Goal: Task Accomplishment & Management: Manage account settings

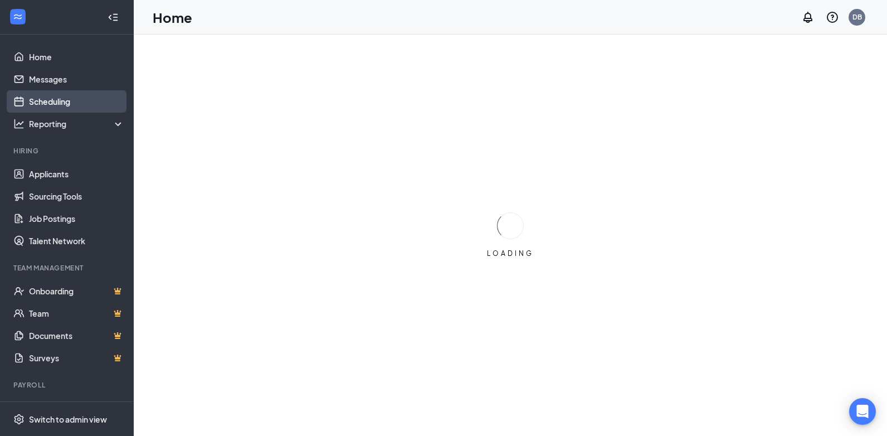
click at [45, 105] on link "Scheduling" at bounding box center [76, 101] width 95 height 22
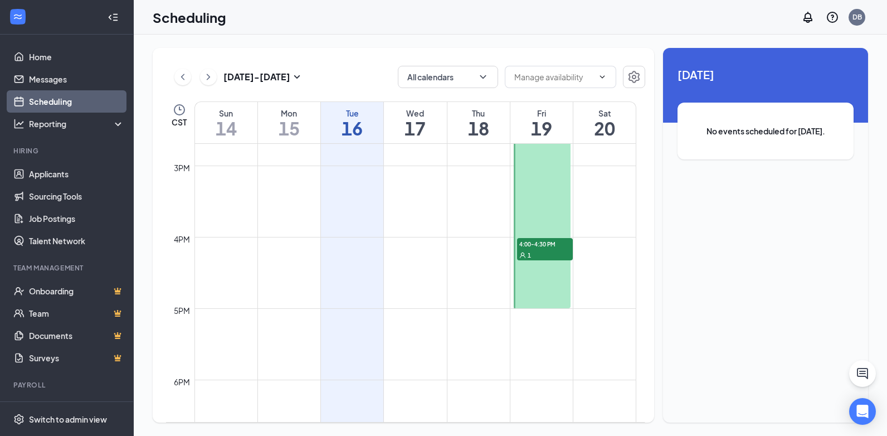
scroll to position [1049, 0]
click at [549, 255] on div "1" at bounding box center [545, 253] width 56 height 11
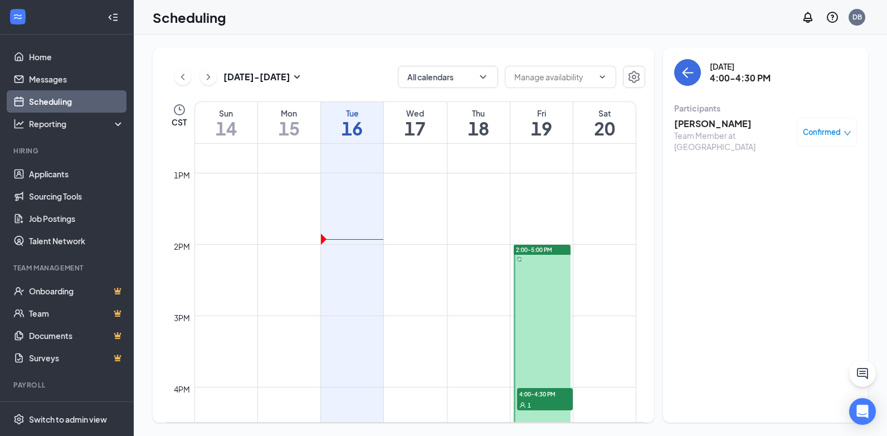
scroll to position [882, 0]
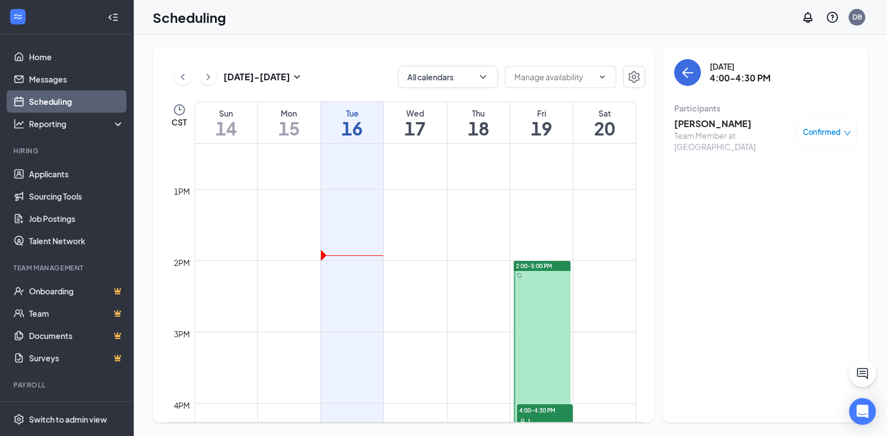
click at [725, 133] on div "Team Member at [GEOGRAPHIC_DATA]" at bounding box center [732, 141] width 117 height 22
click at [694, 121] on h3 "[PERSON_NAME]" at bounding box center [732, 124] width 117 height 12
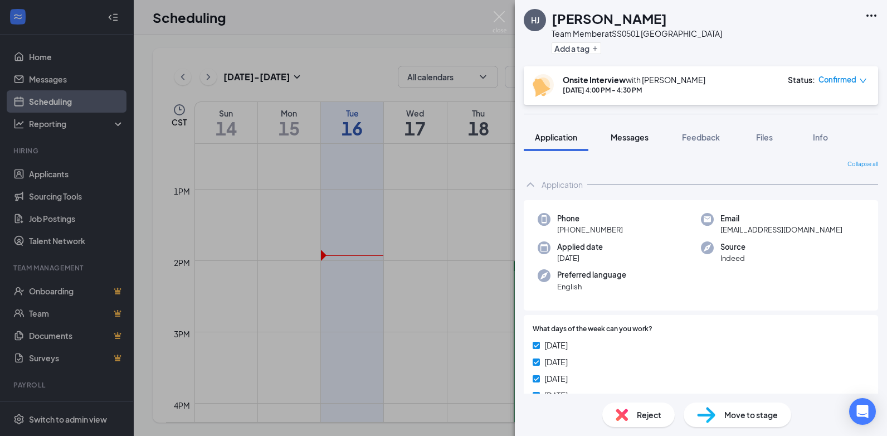
click at [639, 141] on span "Messages" at bounding box center [630, 137] width 38 height 10
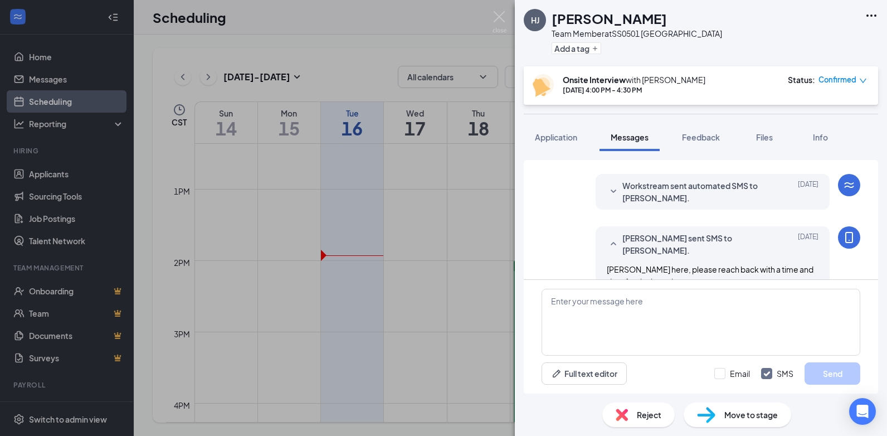
scroll to position [368, 0]
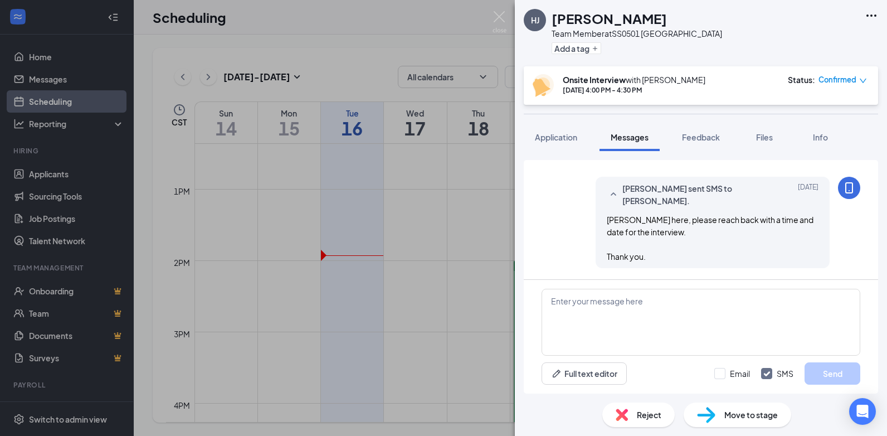
click at [463, 267] on div "[PERSON_NAME] Team Member at SS0501 Preston Forest Add a tag Onsite Interview w…" at bounding box center [443, 218] width 887 height 436
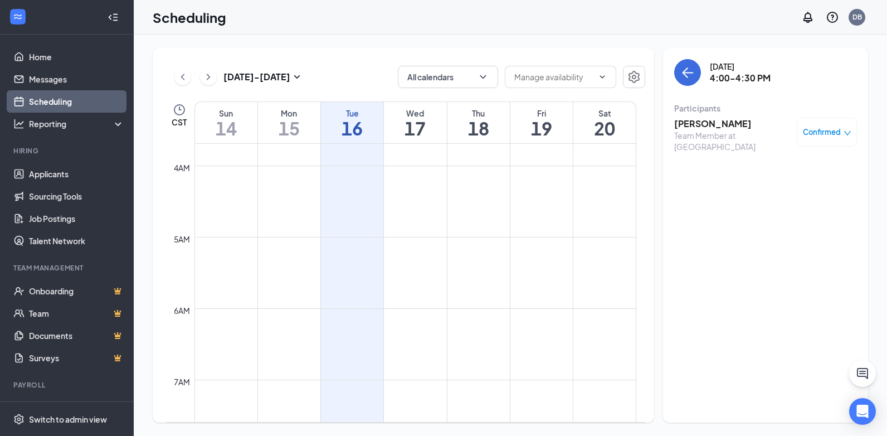
scroll to position [41, 0]
click at [599, 338] on td at bounding box center [415, 344] width 442 height 18
click at [471, 280] on td at bounding box center [415, 272] width 442 height 18
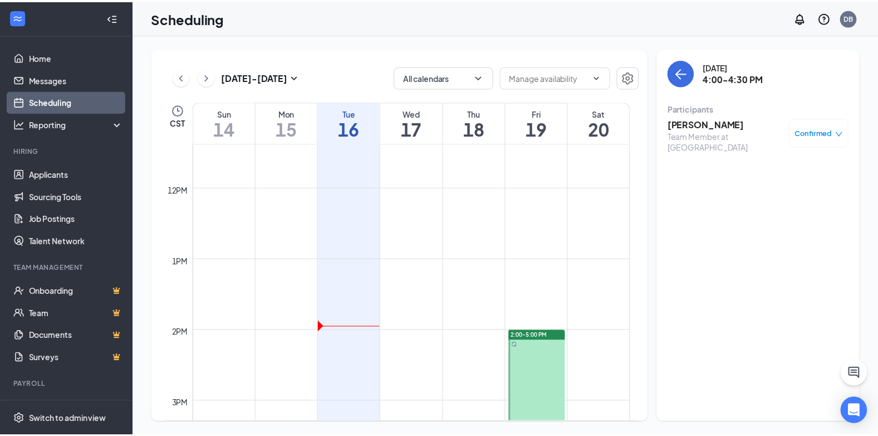
scroll to position [668, 0]
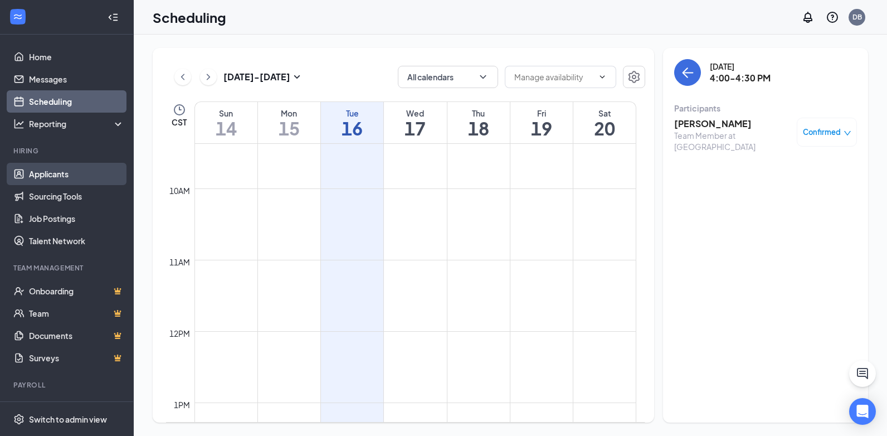
click at [63, 173] on link "Applicants" at bounding box center [76, 174] width 95 height 22
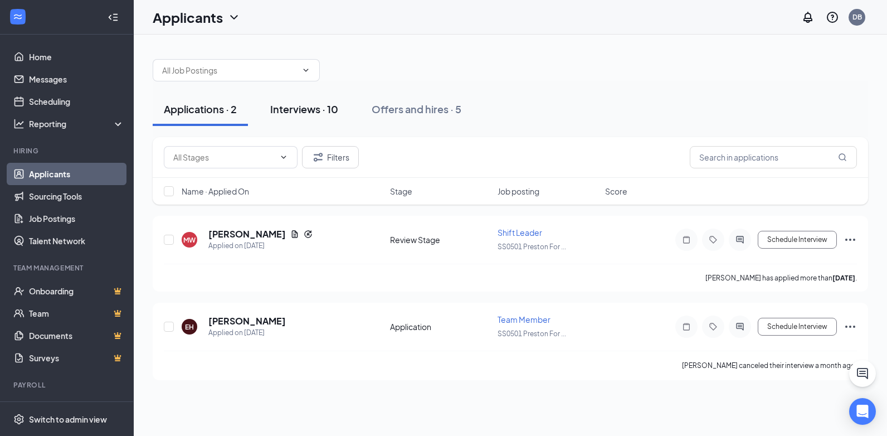
click at [305, 101] on button "Interviews · 10" at bounding box center [304, 108] width 90 height 33
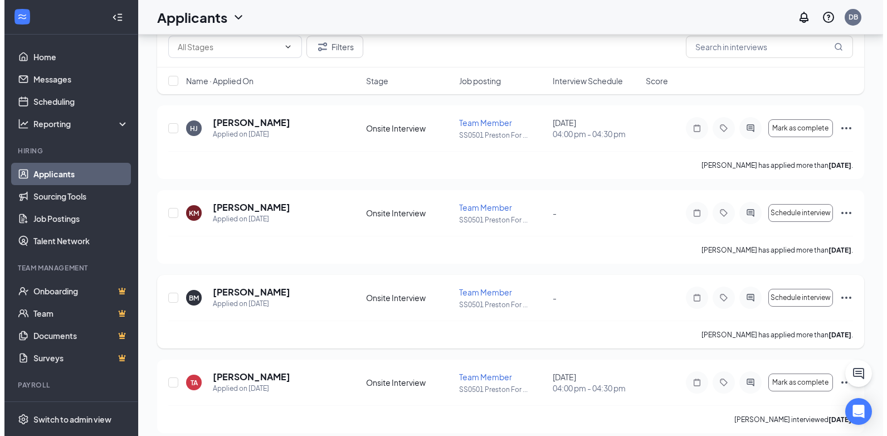
scroll to position [111, 0]
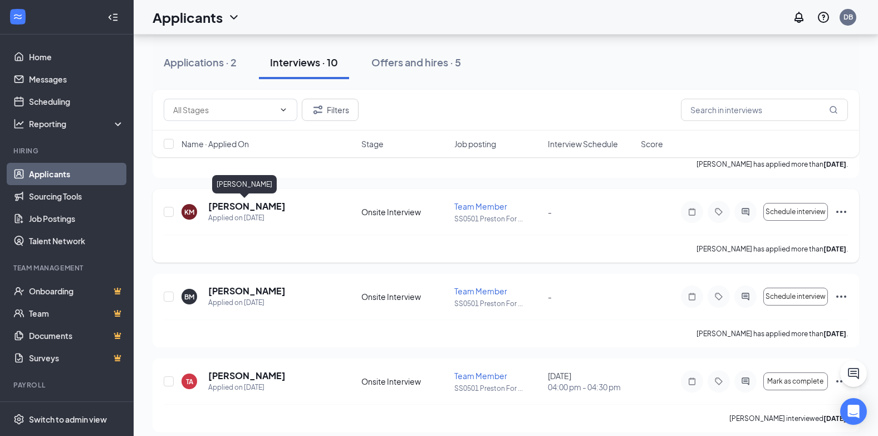
click at [247, 207] on h5 "[PERSON_NAME]" at bounding box center [246, 206] width 77 height 12
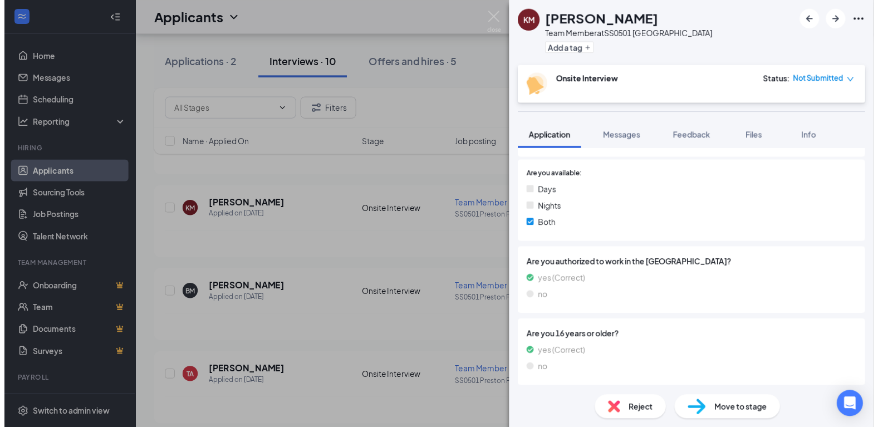
scroll to position [393, 0]
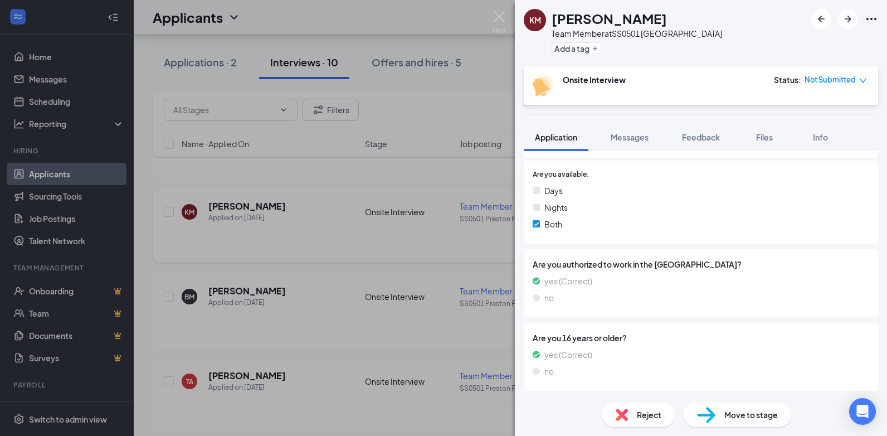
drag, startPoint x: 301, startPoint y: 279, endPoint x: 435, endPoint y: 235, distance: 140.9
click at [301, 279] on div "KM [PERSON_NAME] Team Member at SS0501 Preston Forest Add a tag Onsite Intervie…" at bounding box center [443, 218] width 887 height 436
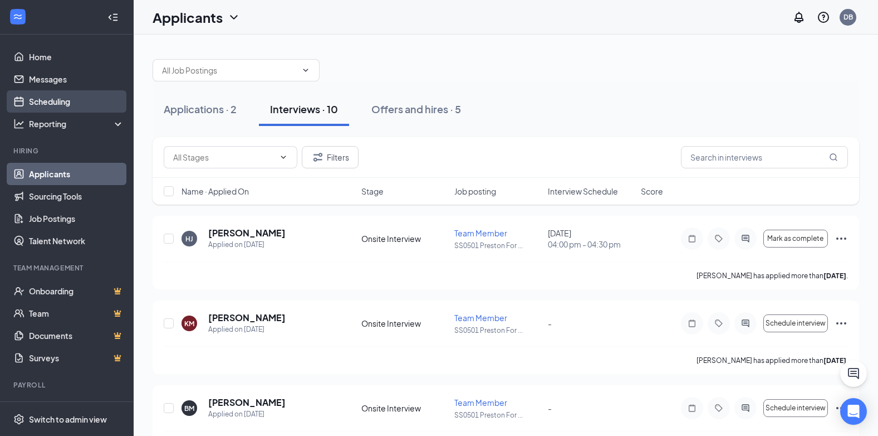
click at [60, 105] on link "Scheduling" at bounding box center [76, 101] width 95 height 22
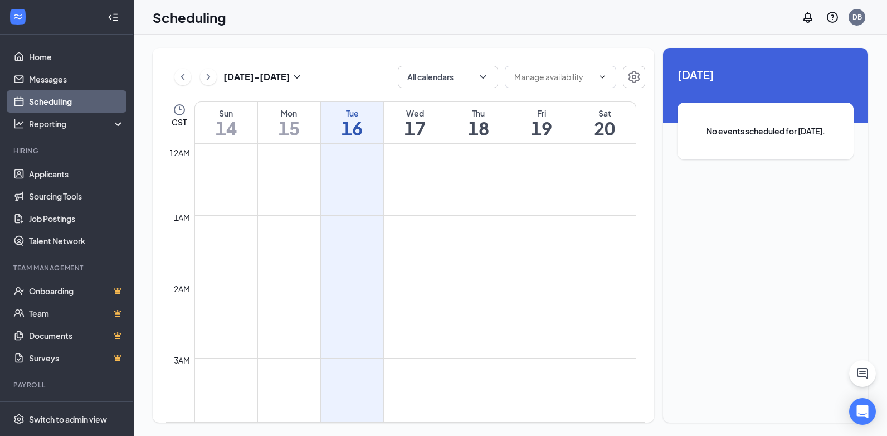
scroll to position [548, 0]
click at [68, 165] on link "Applicants" at bounding box center [76, 174] width 95 height 22
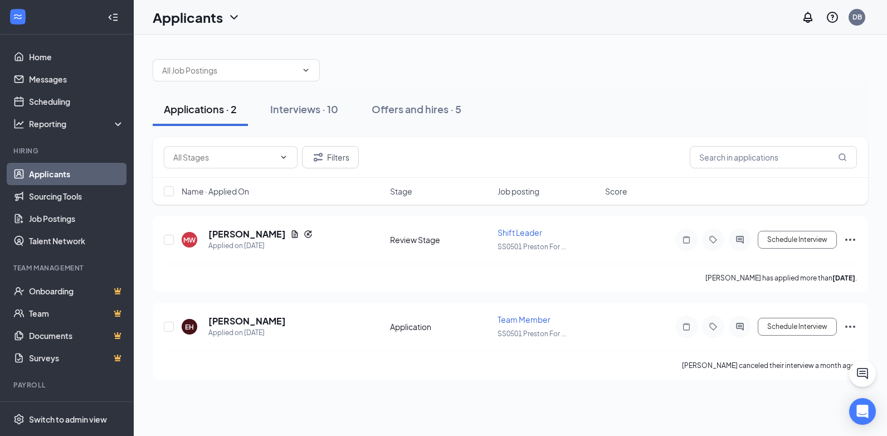
click at [245, 116] on button "Applications · 2" at bounding box center [200, 108] width 95 height 33
